Goal: Navigation & Orientation: Find specific page/section

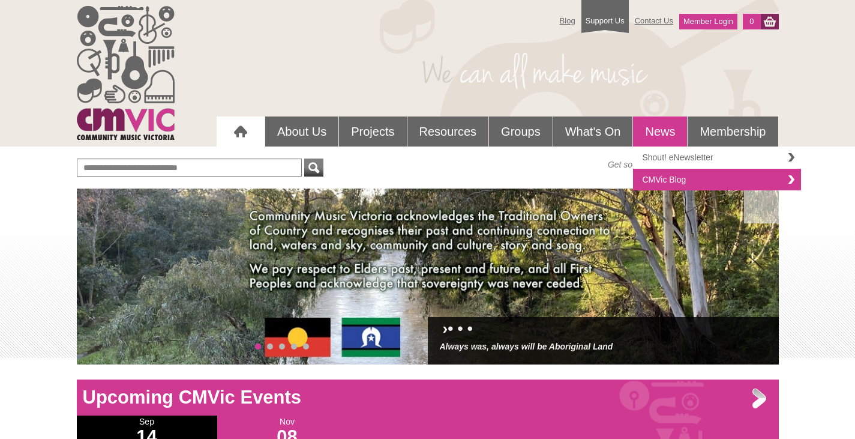
click at [670, 159] on link "Shout! eNewsletter" at bounding box center [717, 157] width 168 height 22
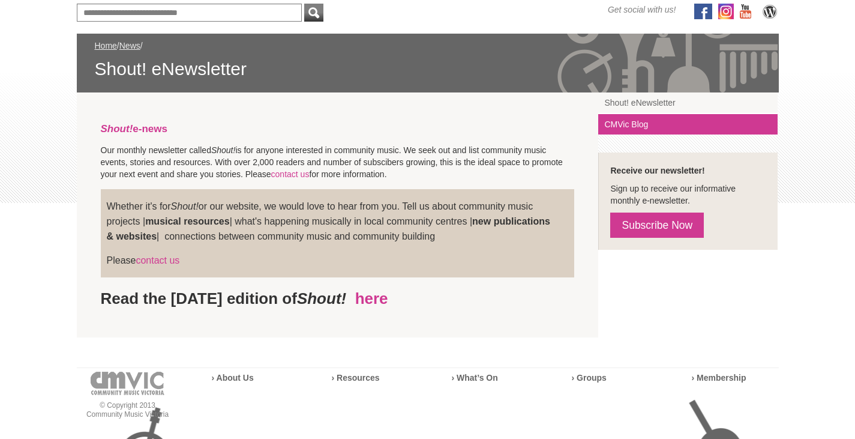
scroll to position [180, 0]
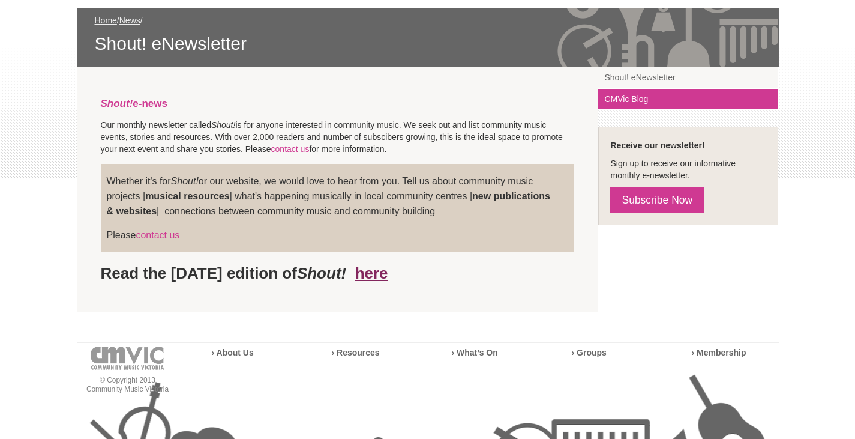
click at [388, 276] on link "here" at bounding box center [371, 273] width 33 height 18
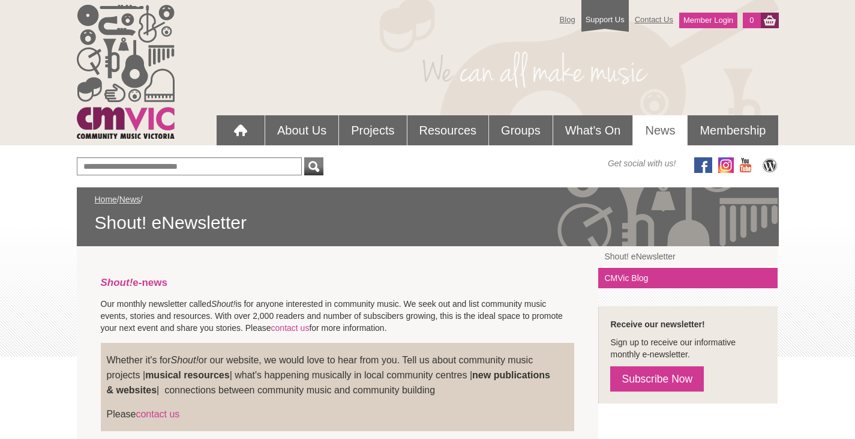
scroll to position [0, 0]
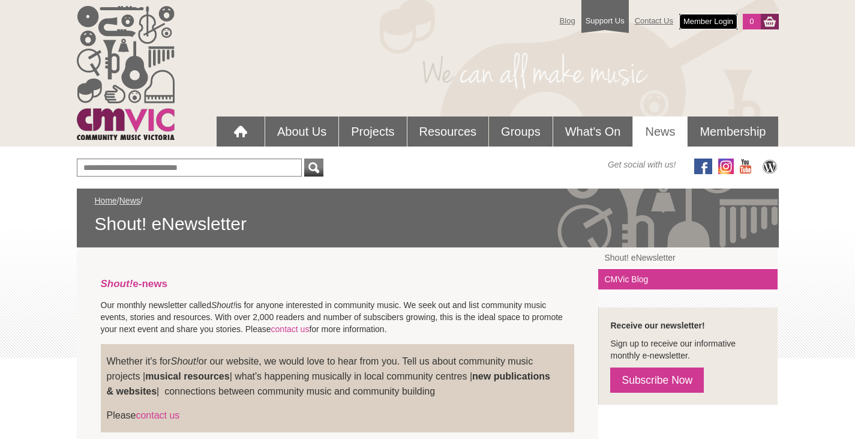
click at [699, 21] on link "Member Login" at bounding box center [708, 22] width 58 height 16
